Goal: Task Accomplishment & Management: Use online tool/utility

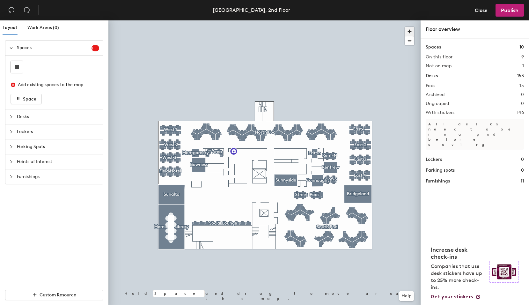
click at [411, 34] on span "button" at bounding box center [409, 31] width 9 height 9
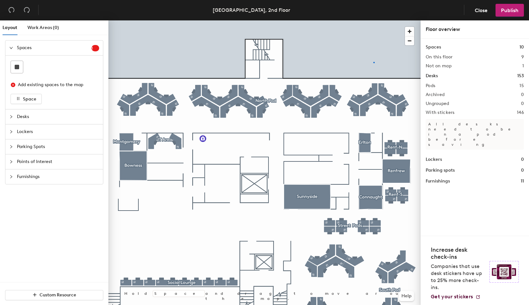
click at [374, 20] on div at bounding box center [264, 20] width 312 height 0
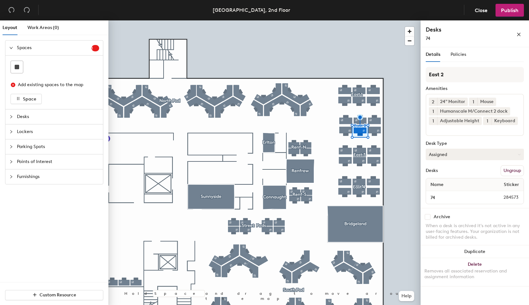
click at [499, 156] on button "Assigned" at bounding box center [475, 154] width 98 height 11
click at [448, 192] on div "Hoteled" at bounding box center [458, 194] width 64 height 10
click at [512, 11] on span "Publish" at bounding box center [510, 10] width 18 height 6
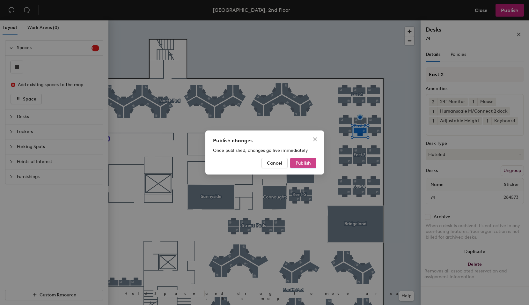
click at [301, 160] on button "Publish" at bounding box center [303, 163] width 26 height 10
